Goal: Task Accomplishment & Management: Use online tool/utility

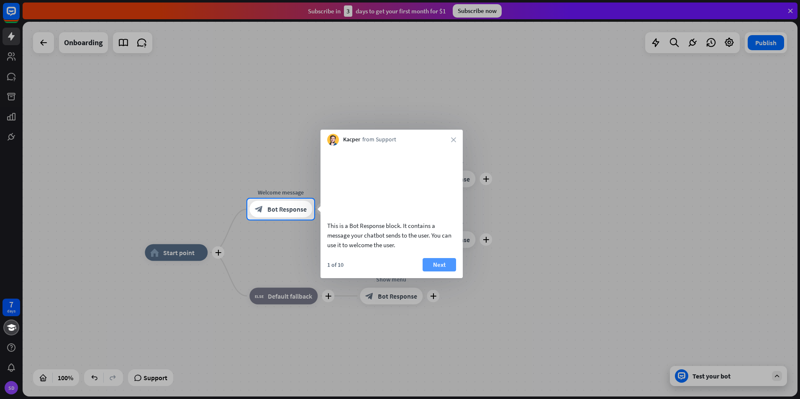
click at [444, 272] on button "Next" at bounding box center [439, 264] width 33 height 13
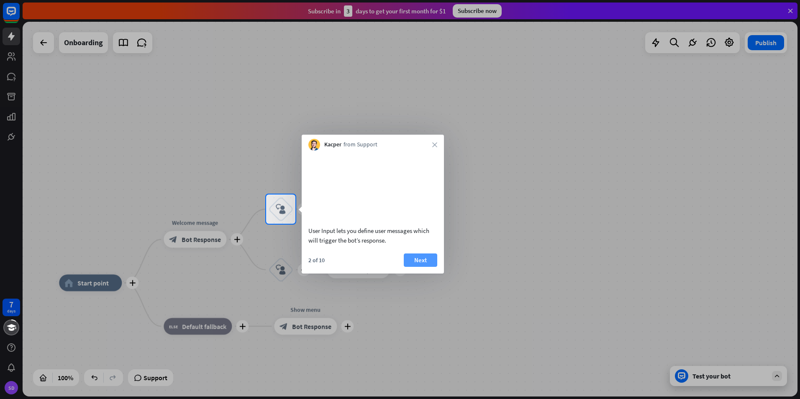
click at [413, 267] on button "Next" at bounding box center [420, 260] width 33 height 13
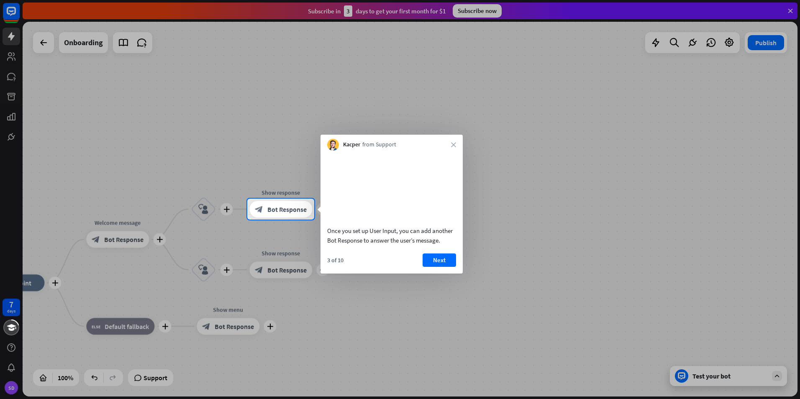
click at [220, 148] on div at bounding box center [400, 99] width 800 height 199
click at [454, 145] on icon "close" at bounding box center [453, 144] width 5 height 5
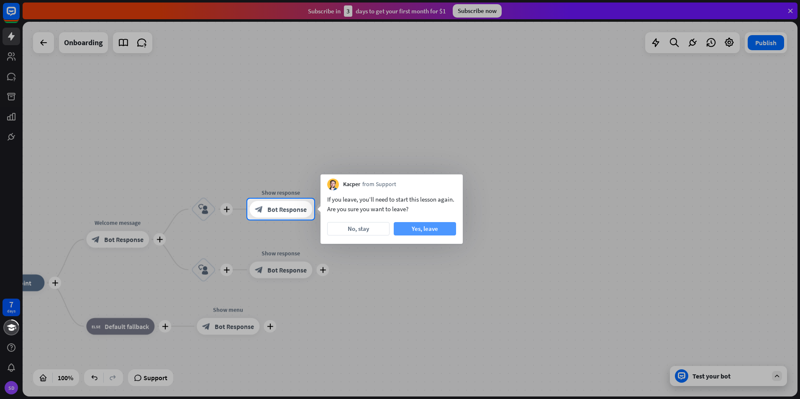
click at [418, 231] on button "Yes, leave" at bounding box center [425, 228] width 62 height 13
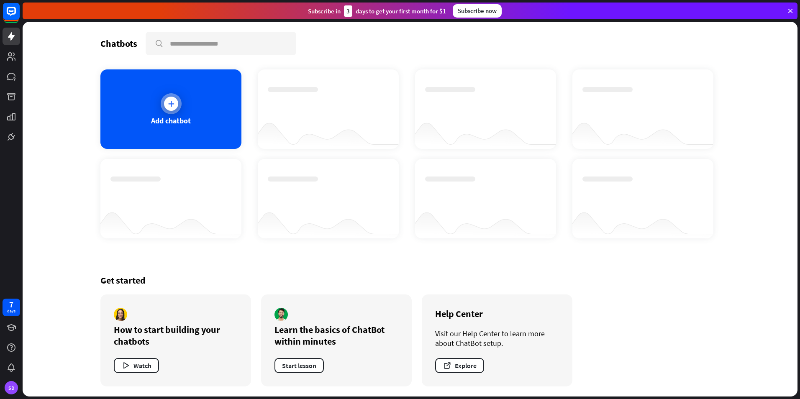
click at [192, 133] on div "Add chatbot" at bounding box center [170, 109] width 141 height 80
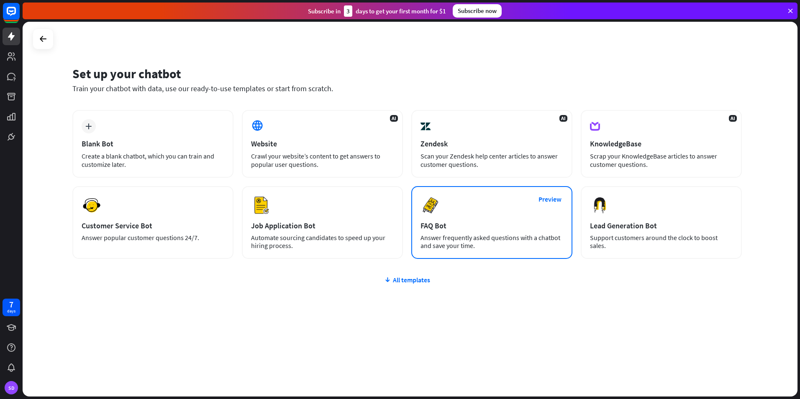
click at [462, 225] on div "FAQ Bot" at bounding box center [492, 226] width 143 height 10
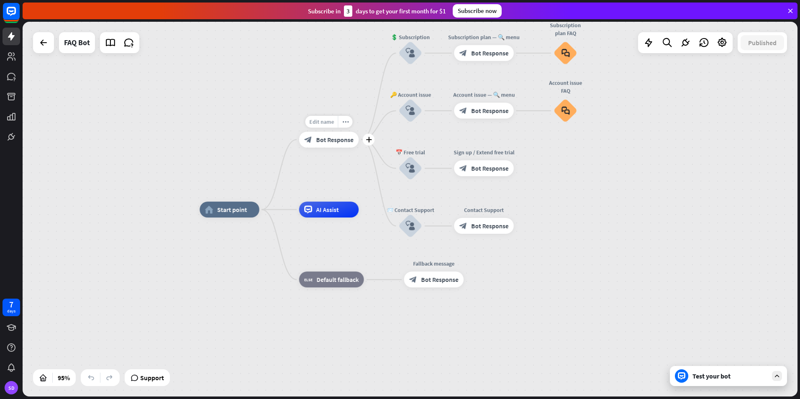
click at [325, 122] on span "Edit name" at bounding box center [321, 121] width 25 height 7
click at [344, 174] on div "**********" at bounding box center [410, 209] width 775 height 375
click at [344, 122] on icon "more_horiz" at bounding box center [345, 122] width 6 height 6
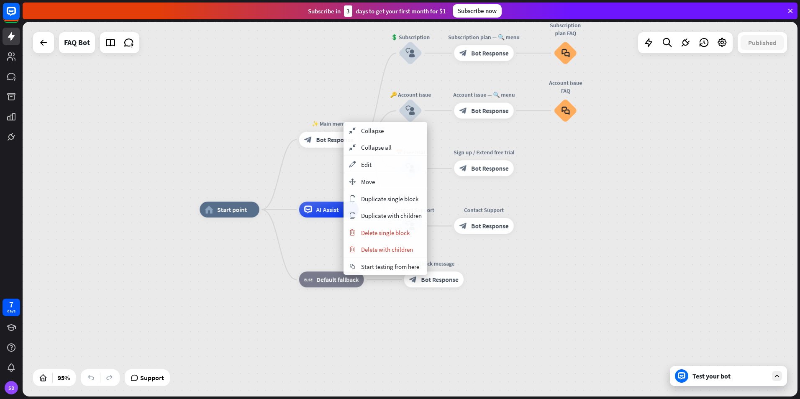
click at [297, 94] on div "home_2 Start point ✨ Main menu block_bot_response Bot Response 💲 Subscription b…" at bounding box center [410, 209] width 775 height 375
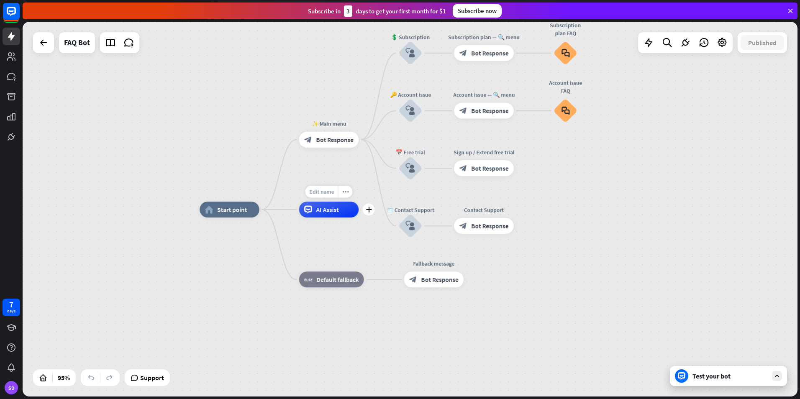
click at [333, 196] on div "Edit name" at bounding box center [321, 192] width 33 height 12
type input "******"
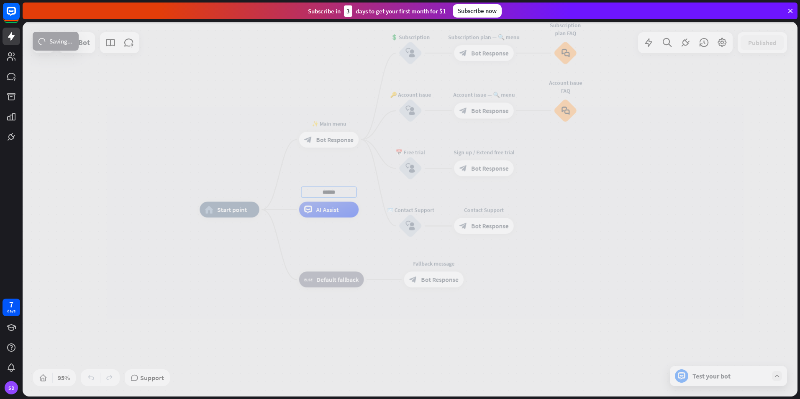
click at [368, 229] on div "home_2 Start point ✨ Main menu block_bot_response Bot Response 💲 Subscription b…" at bounding box center [410, 209] width 775 height 375
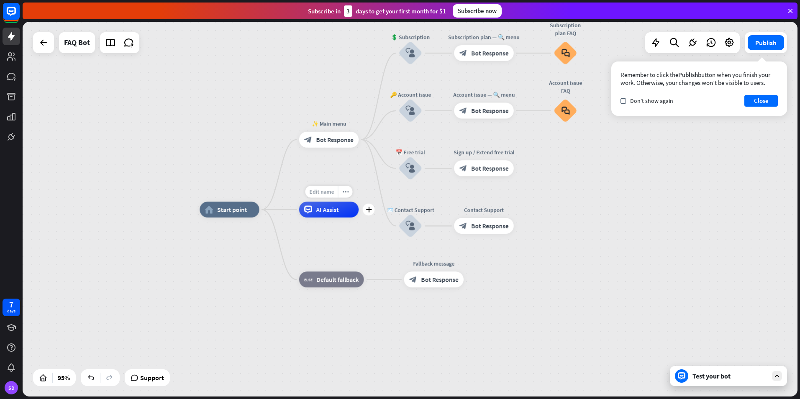
click at [332, 192] on span "Edit name" at bounding box center [321, 191] width 25 height 7
click at [765, 103] on button "Close" at bounding box center [760, 101] width 33 height 12
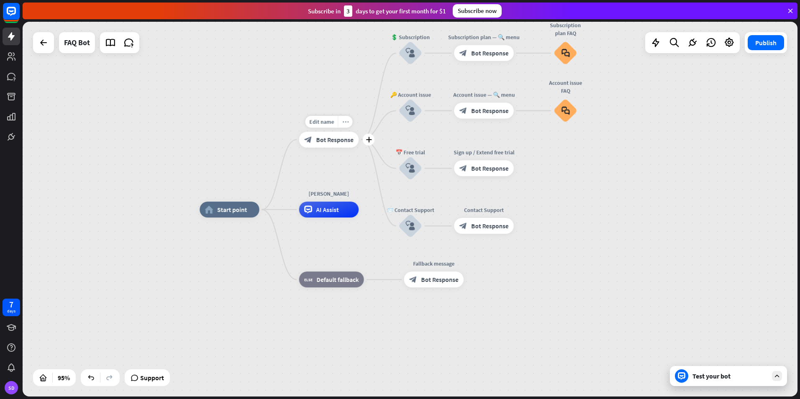
click at [344, 124] on icon "more_horiz" at bounding box center [345, 122] width 6 height 6
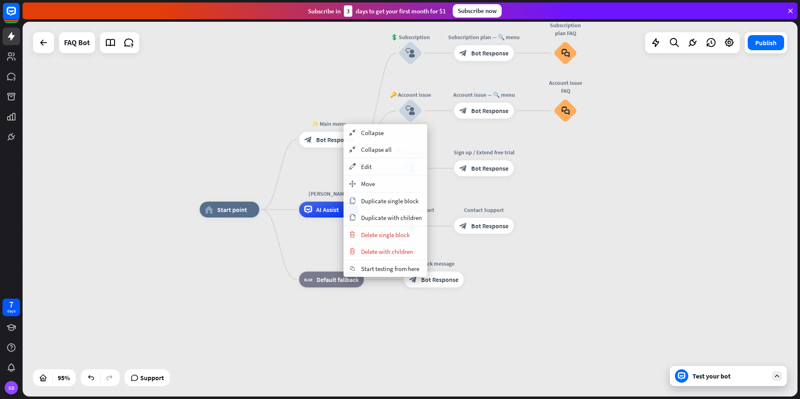
click at [315, 180] on div "home_2 Start point ✨ Main menu block_bot_response Bot Response 💲 Subscription b…" at bounding box center [410, 209] width 775 height 375
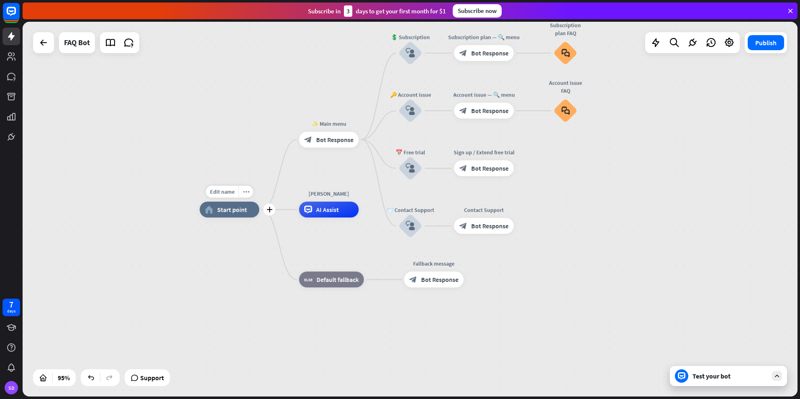
click at [247, 208] on div "home_2 Start point" at bounding box center [229, 210] width 59 height 16
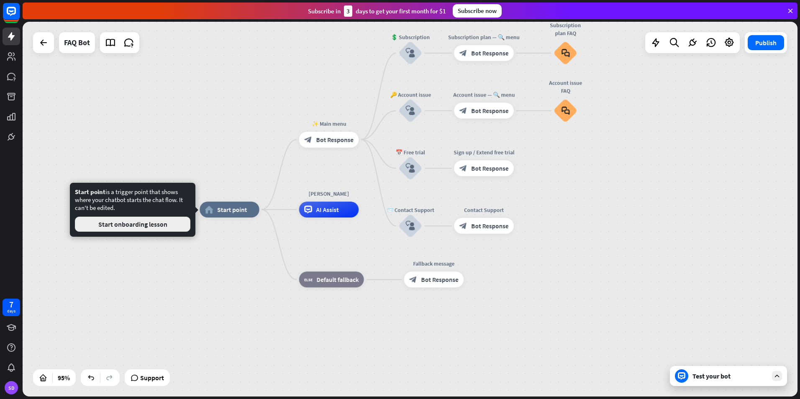
click at [164, 228] on button "Start onboarding lesson" at bounding box center [132, 224] width 115 height 15
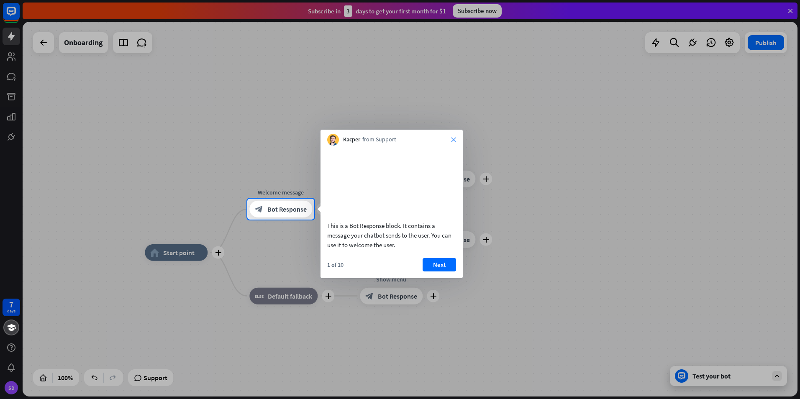
click at [455, 138] on icon "close" at bounding box center [453, 139] width 5 height 5
